Goal: Task Accomplishment & Management: Manage account settings

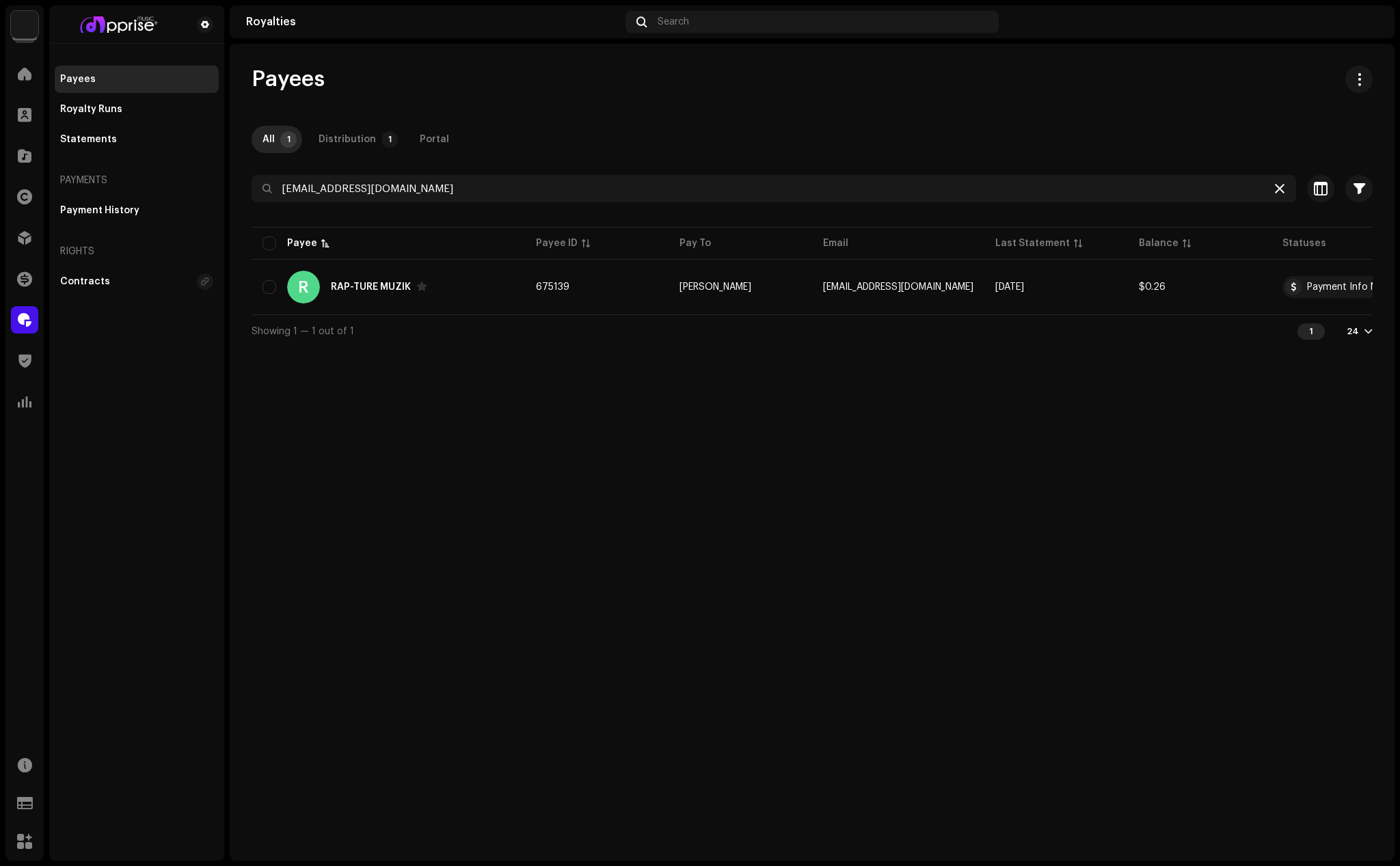
click at [1280, 185] on icon at bounding box center [1280, 188] width 10 height 11
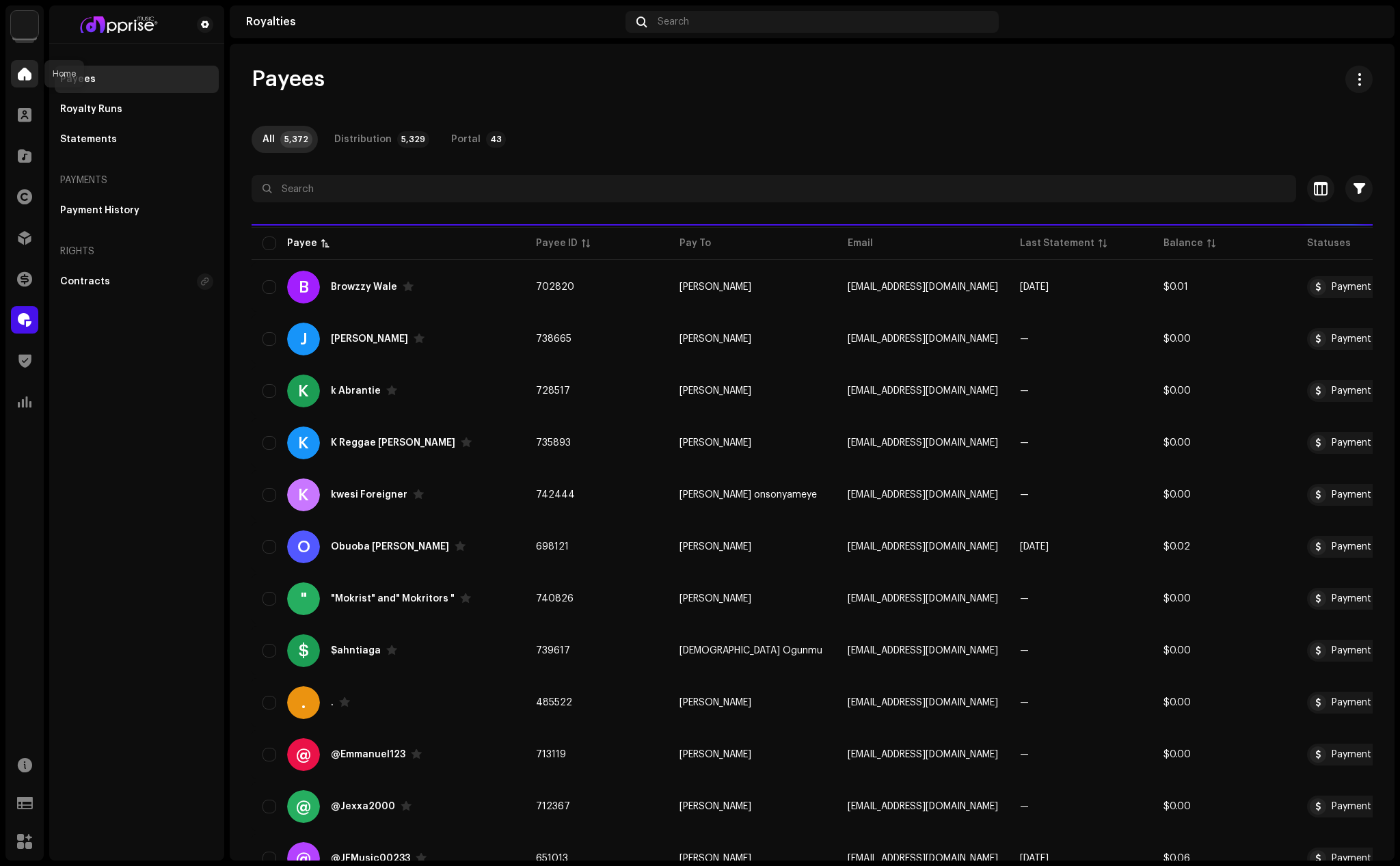
click at [25, 68] on span at bounding box center [25, 73] width 14 height 11
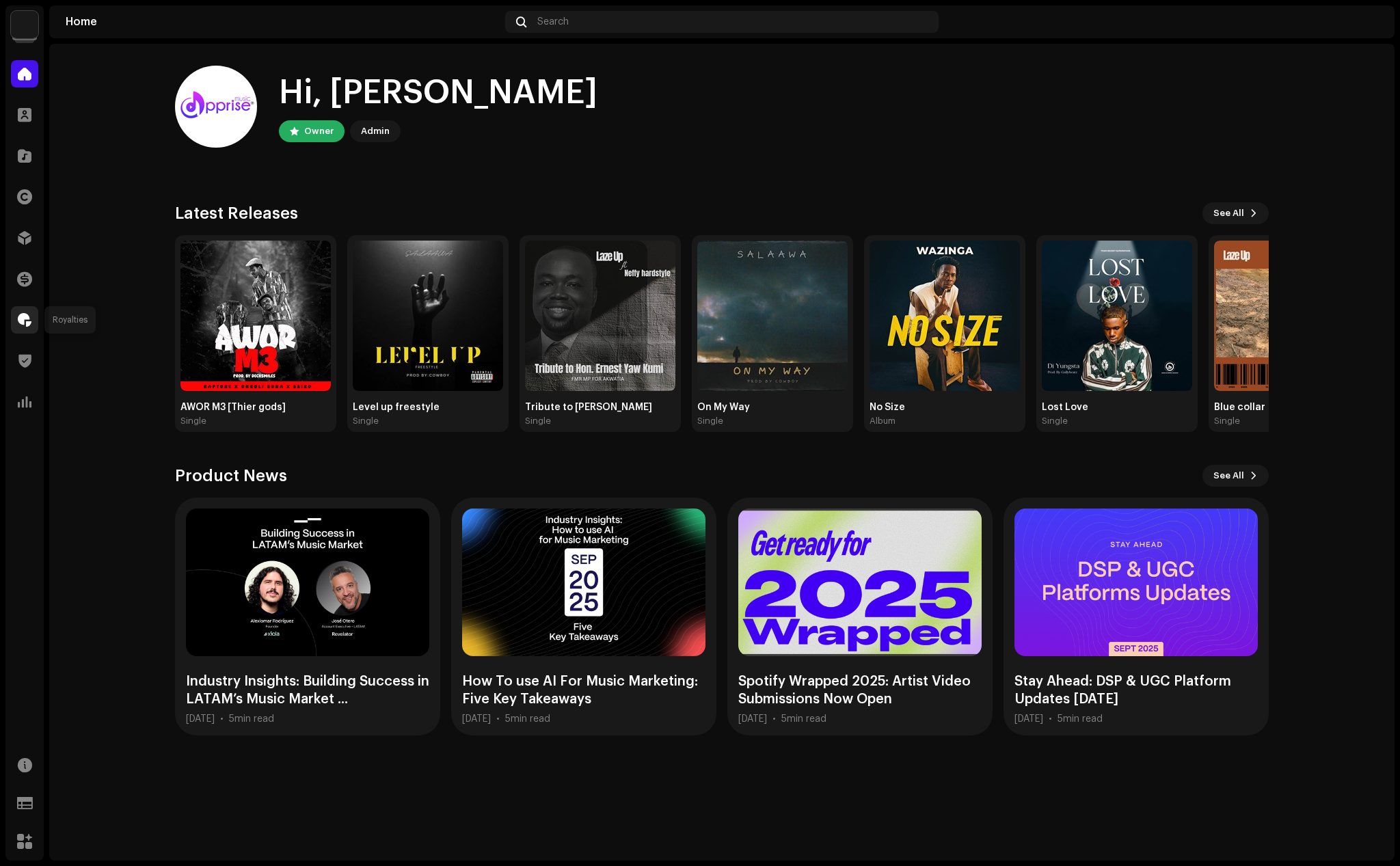
click at [38, 326] on div at bounding box center [24, 319] width 27 height 27
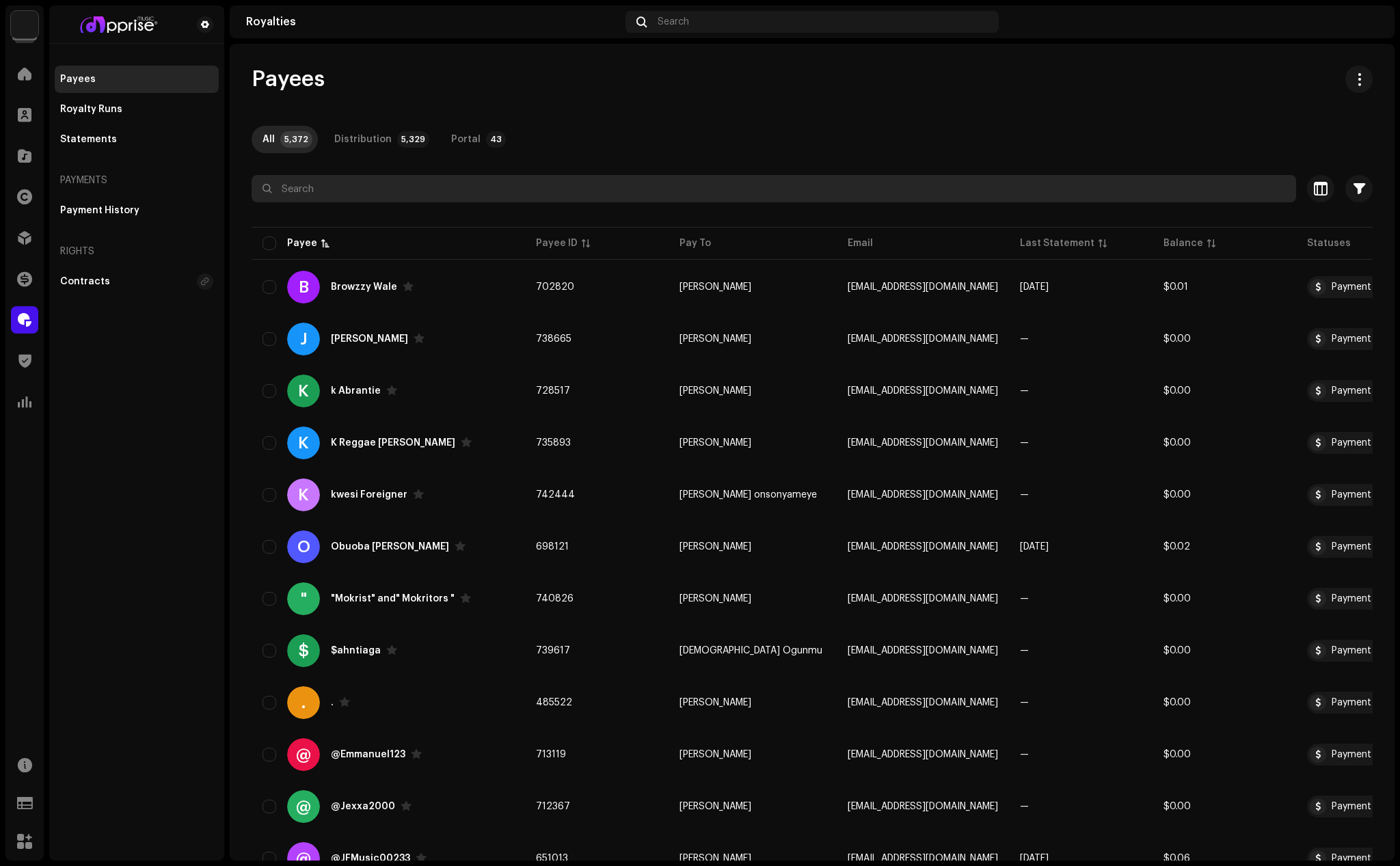
paste input "[PERSON_NAME]"
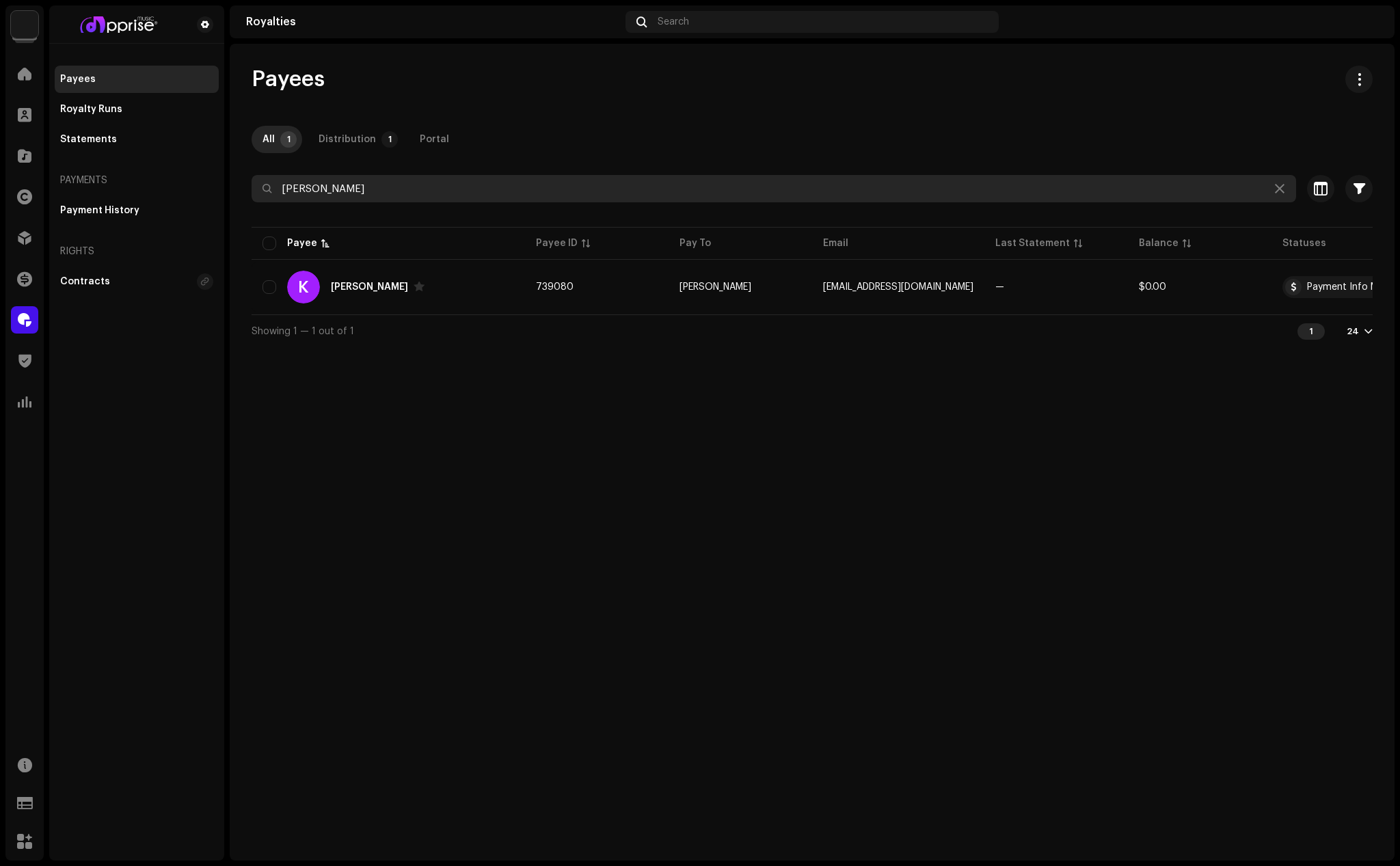
type input "[PERSON_NAME]"
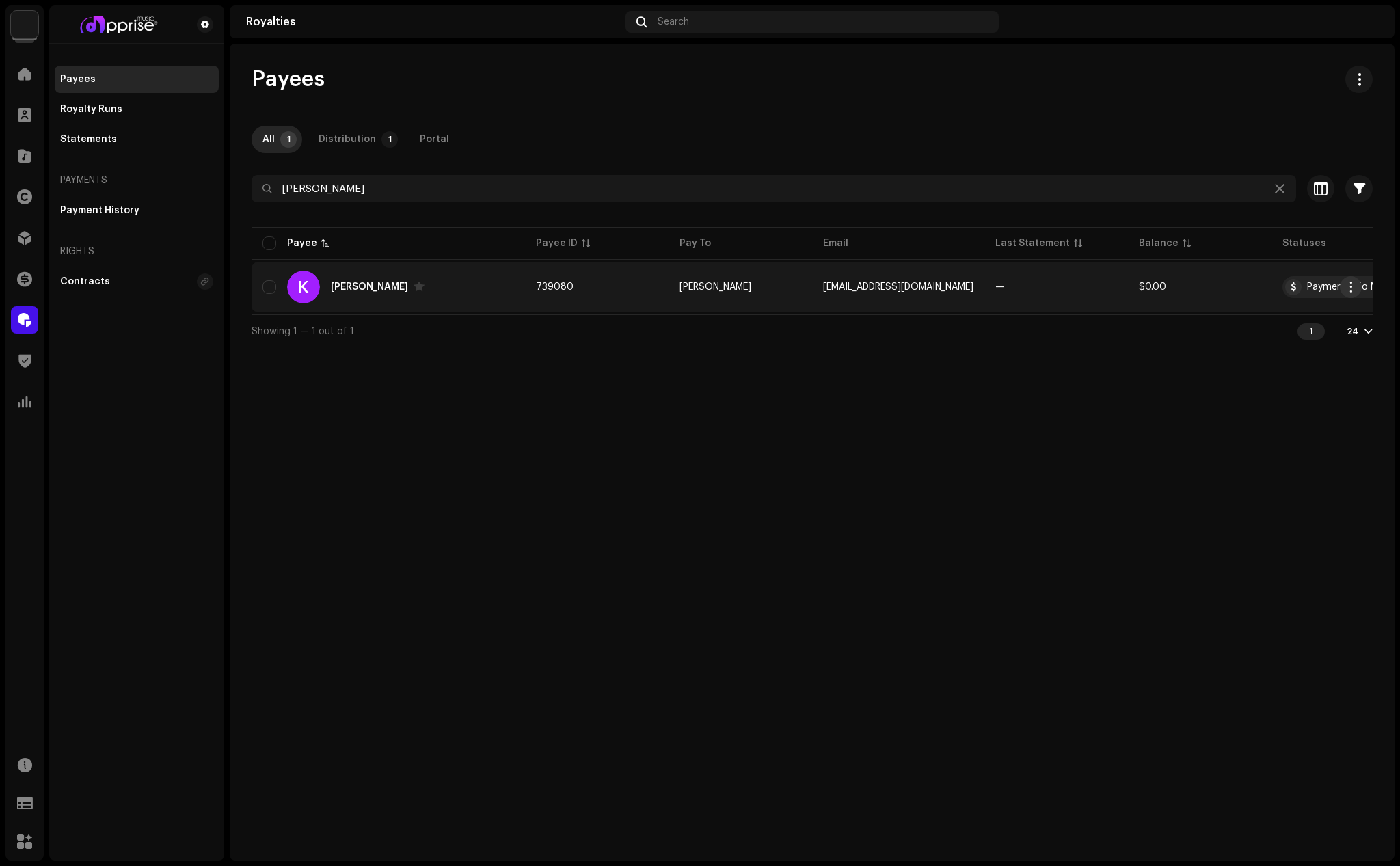
click at [1352, 283] on span "button" at bounding box center [1351, 286] width 11 height 11
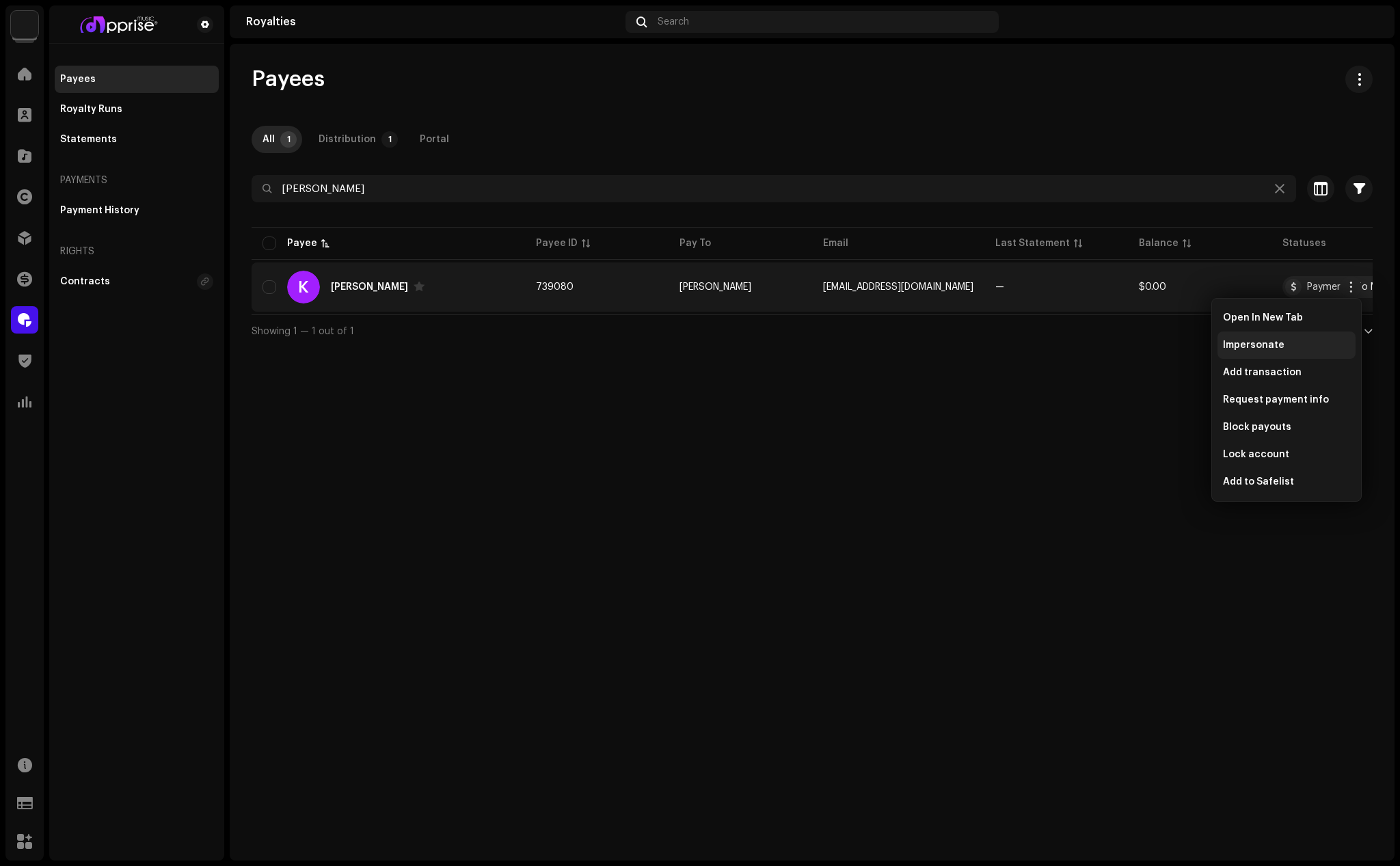
click at [1261, 343] on span "Impersonate" at bounding box center [1253, 344] width 62 height 11
